Goal: Task Accomplishment & Management: Use online tool/utility

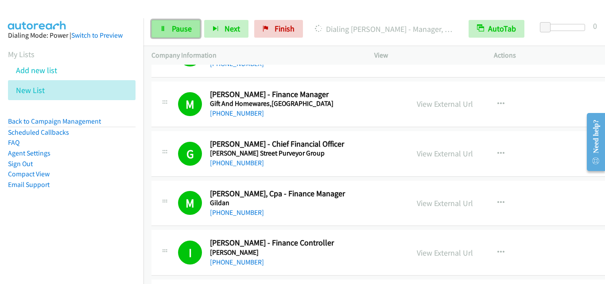
click at [180, 37] on link "Pause" at bounding box center [175, 29] width 49 height 18
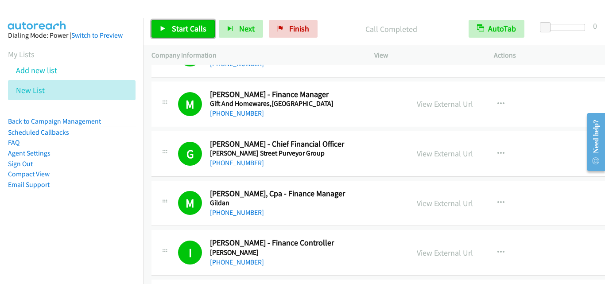
click at [198, 28] on span "Start Calls" at bounding box center [189, 28] width 35 height 10
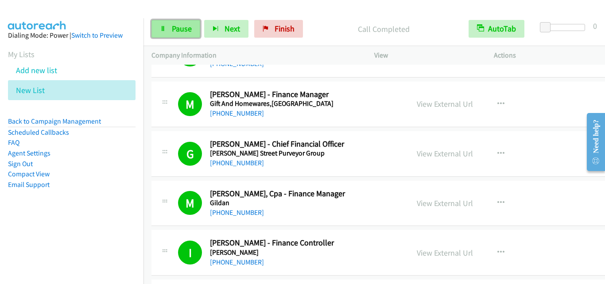
click at [173, 28] on span "Pause" at bounding box center [182, 28] width 20 height 10
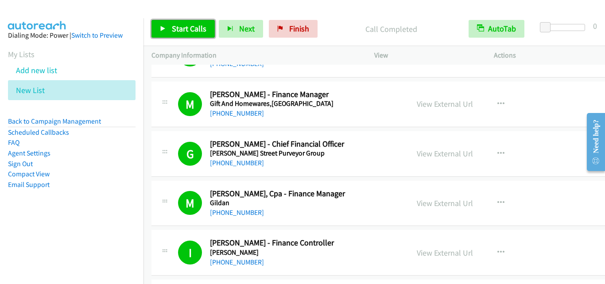
click at [186, 32] on span "Start Calls" at bounding box center [189, 28] width 35 height 10
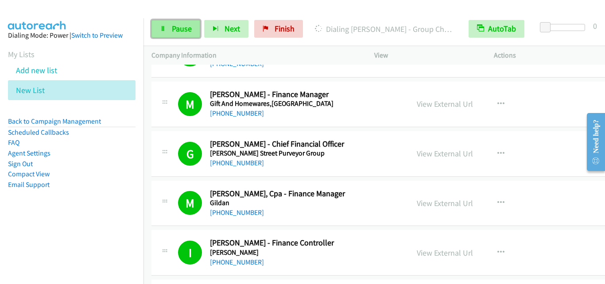
click at [185, 34] on link "Pause" at bounding box center [175, 29] width 49 height 18
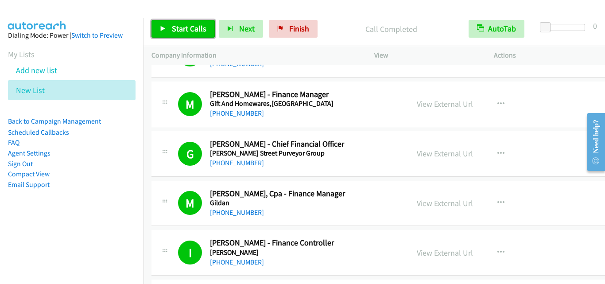
click at [195, 24] on span "Start Calls" at bounding box center [189, 28] width 35 height 10
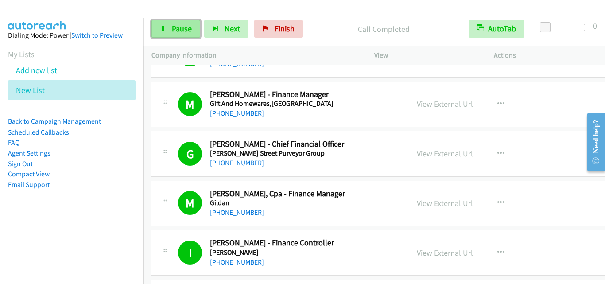
click at [180, 32] on span "Pause" at bounding box center [182, 28] width 20 height 10
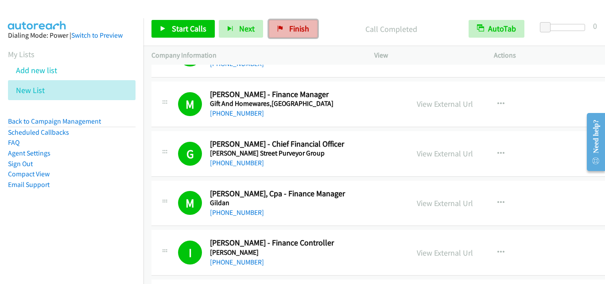
click at [305, 26] on span "Finish" at bounding box center [299, 28] width 20 height 10
